Goal: Task Accomplishment & Management: Use online tool/utility

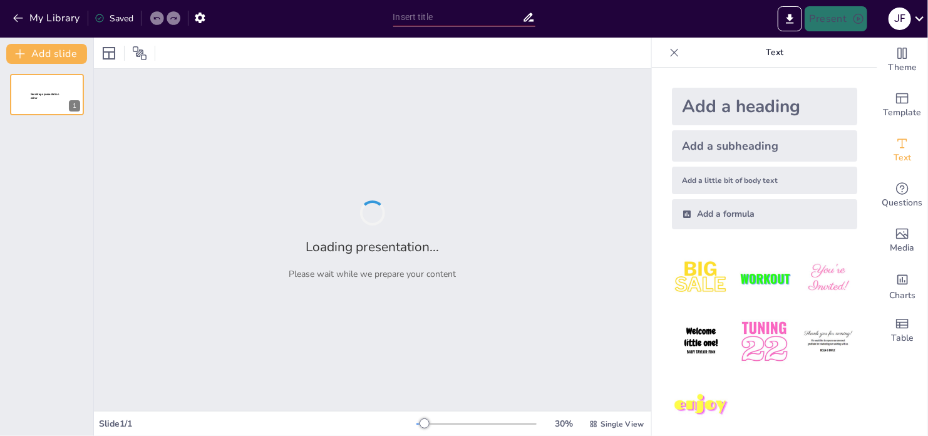
type input "Dinámica Contable: Estructura y Función de las Cuentas Relevantes"
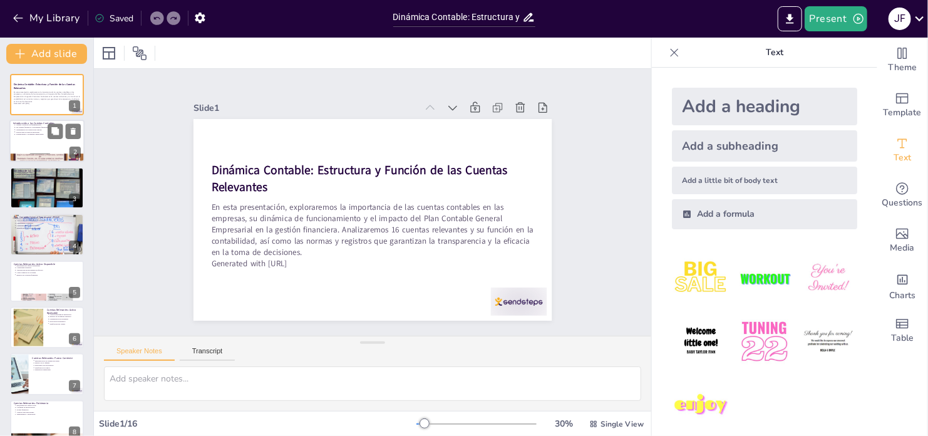
click at [45, 125] on p "Cuentas contables son fundamentales" at bounding box center [48, 125] width 65 height 3
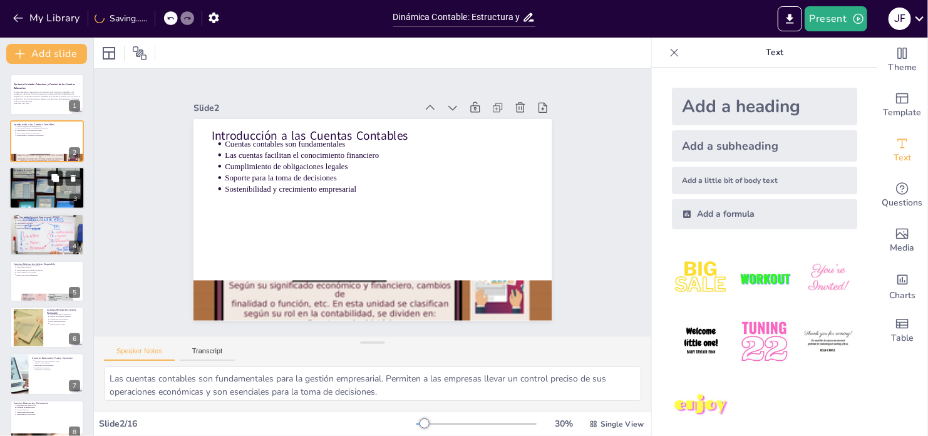
click at [49, 177] on button at bounding box center [55, 177] width 15 height 15
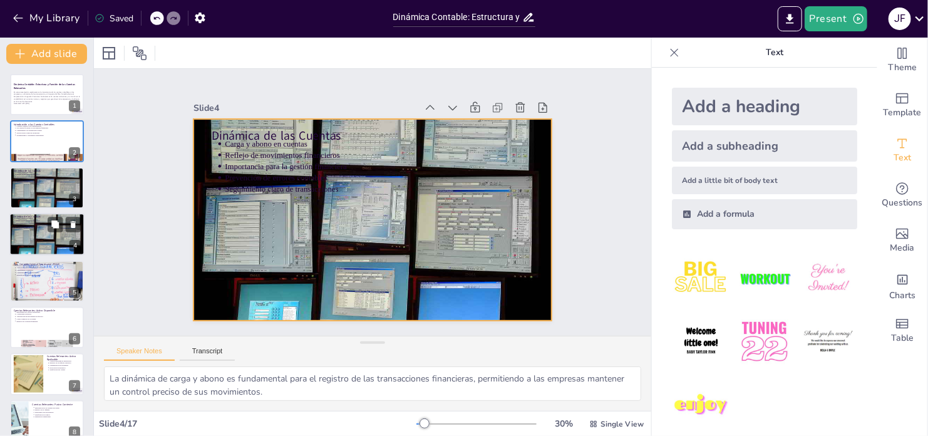
click at [44, 232] on div at bounding box center [46, 234] width 75 height 58
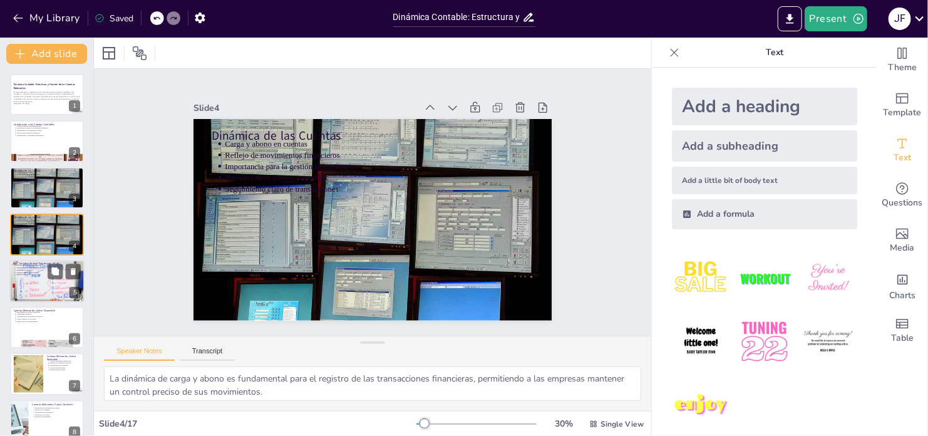
click at [44, 277] on div at bounding box center [46, 281] width 75 height 56
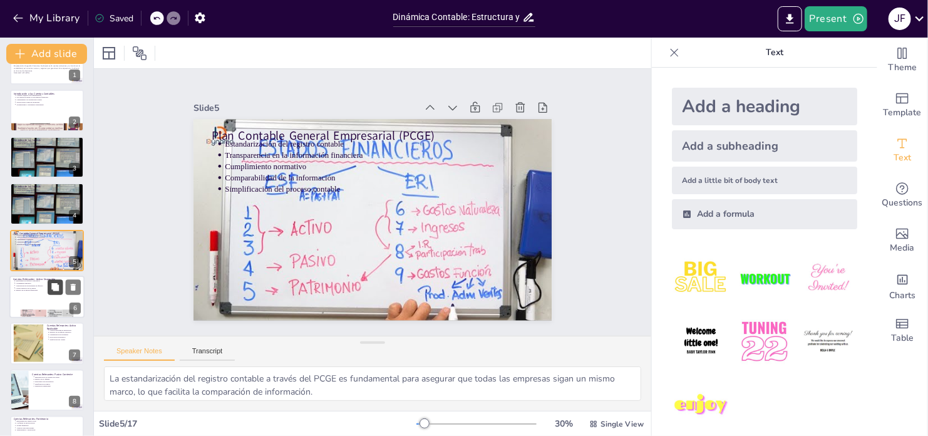
click at [58, 289] on icon at bounding box center [55, 287] width 8 height 8
type textarea "La liquidez es fundamental para el funcionamiento de cualquier empresa. La cuen…"
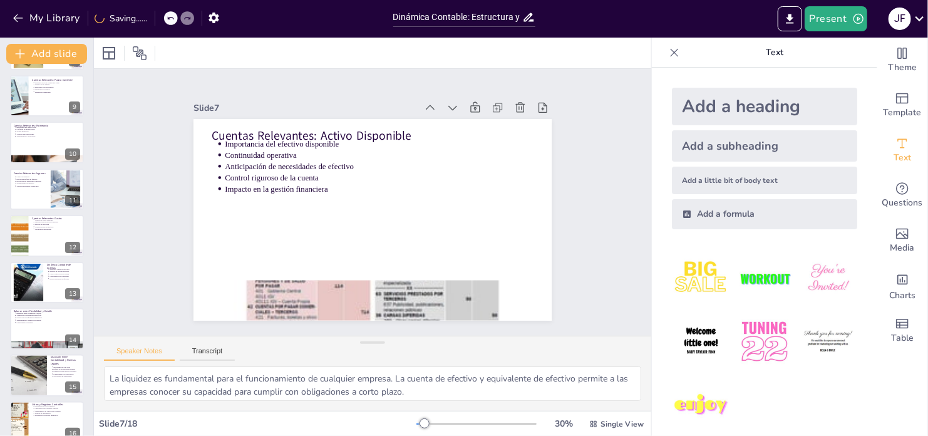
scroll to position [481, 0]
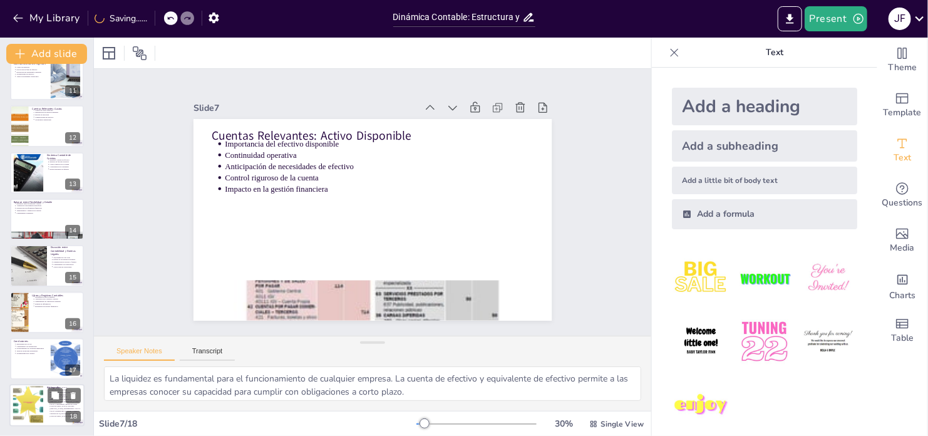
click at [32, 422] on div at bounding box center [28, 405] width 51 height 38
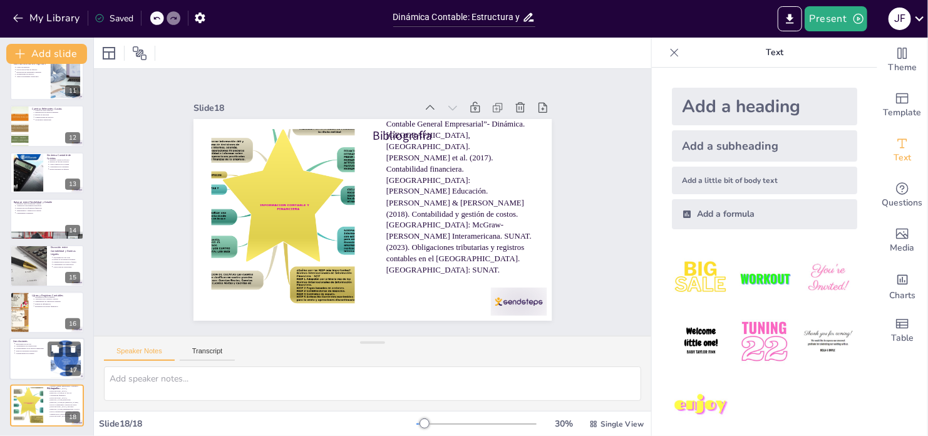
click at [34, 358] on div at bounding box center [46, 359] width 75 height 43
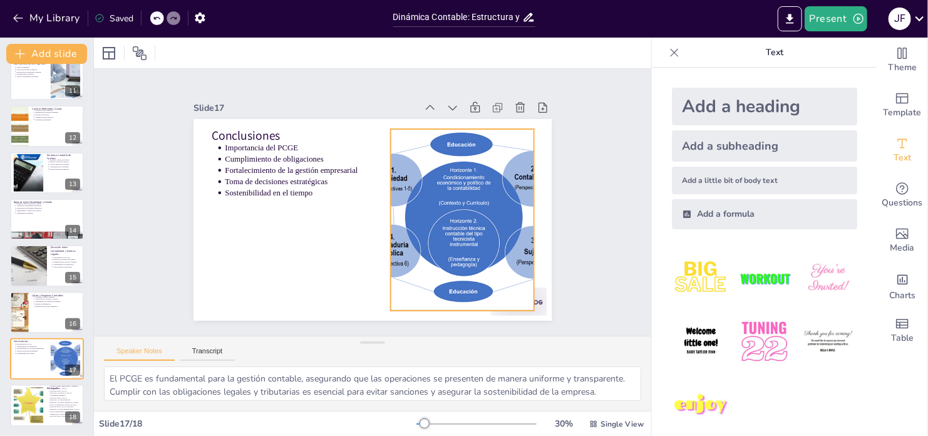
click at [455, 197] on div at bounding box center [435, 269] width 284 height 276
click at [493, 244] on icon at bounding box center [503, 254] width 20 height 20
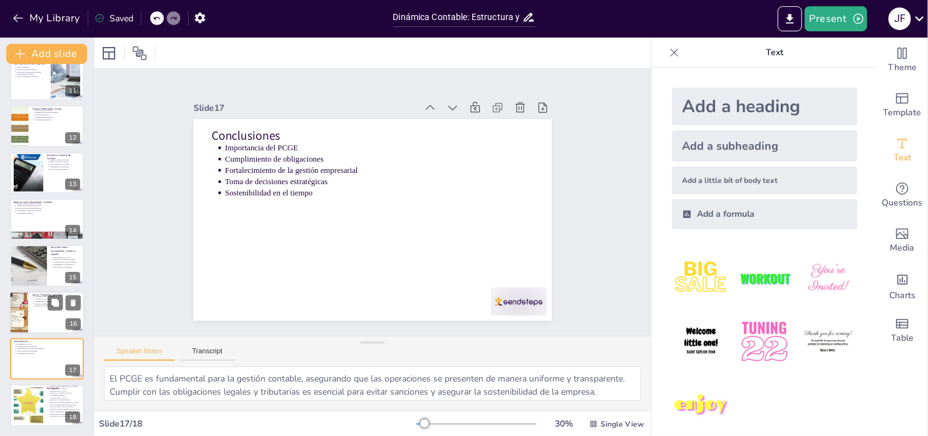
click at [49, 328] on div at bounding box center [46, 312] width 75 height 43
type textarea "La necesidad de mantener libros contables es fundamental para acumular informac…"
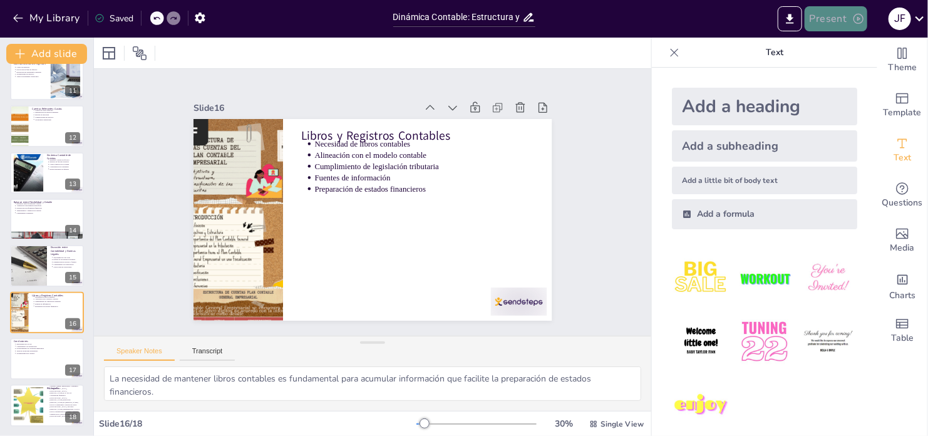
click at [854, 14] on icon "button" at bounding box center [859, 19] width 13 height 13
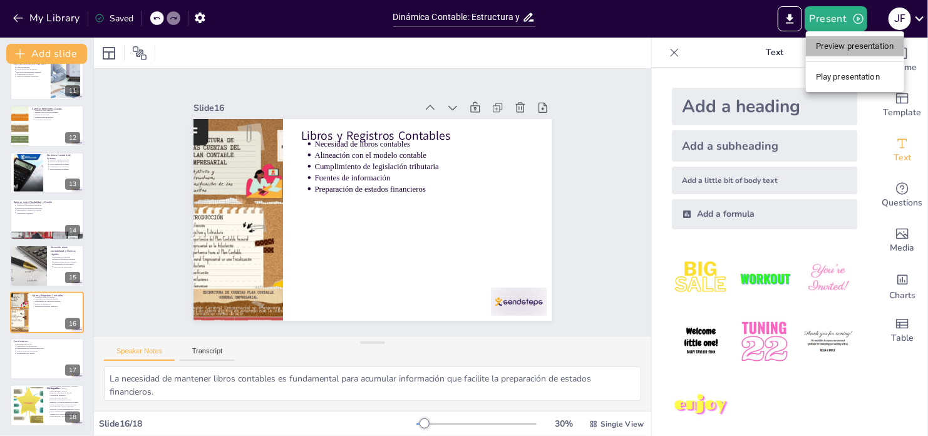
click at [841, 46] on li "Preview presentation" at bounding box center [855, 46] width 98 height 20
